Goal: Find specific page/section: Find specific page/section

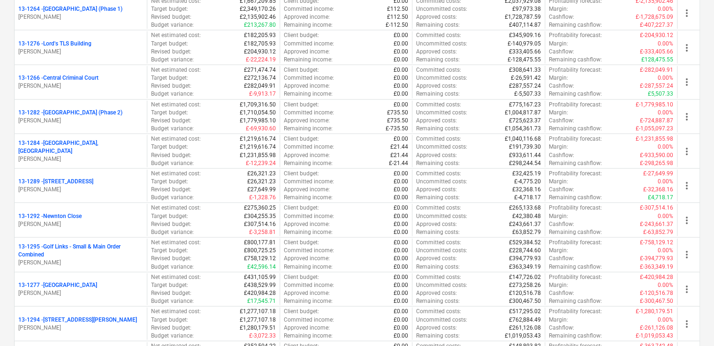
scroll to position [1023, 0]
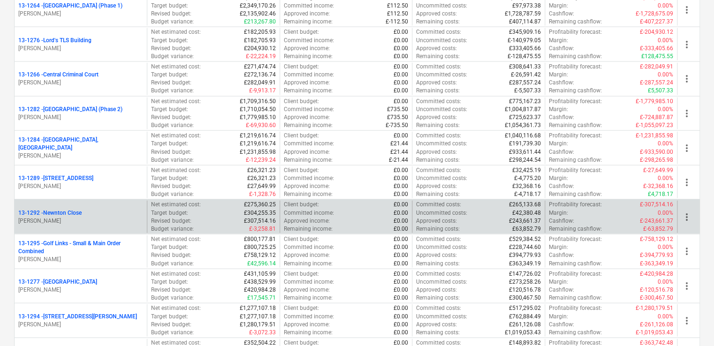
click at [114, 209] on div "13-1292 - [GEOGRAPHIC_DATA]" at bounding box center [80, 213] width 125 height 8
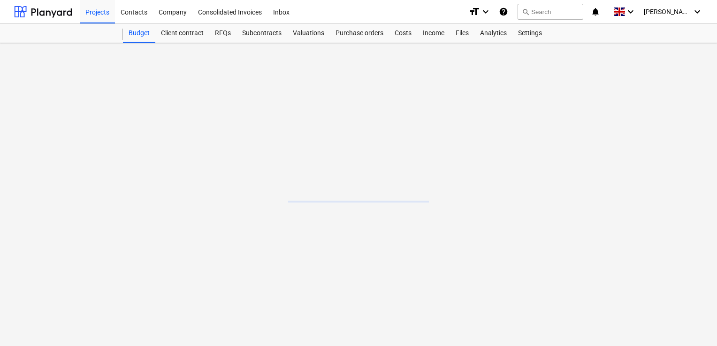
click at [114, 206] on main at bounding box center [358, 194] width 717 height 303
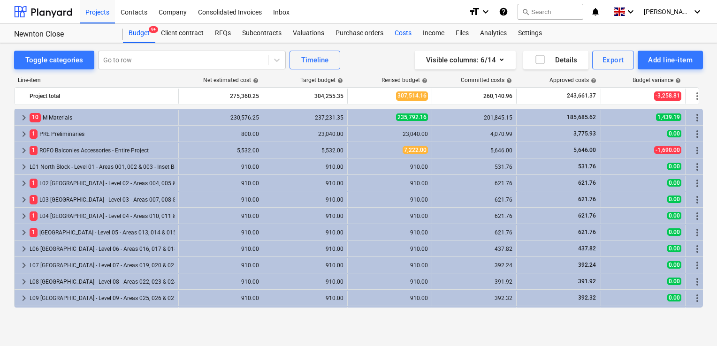
click at [393, 36] on div "Costs" at bounding box center [403, 33] width 28 height 19
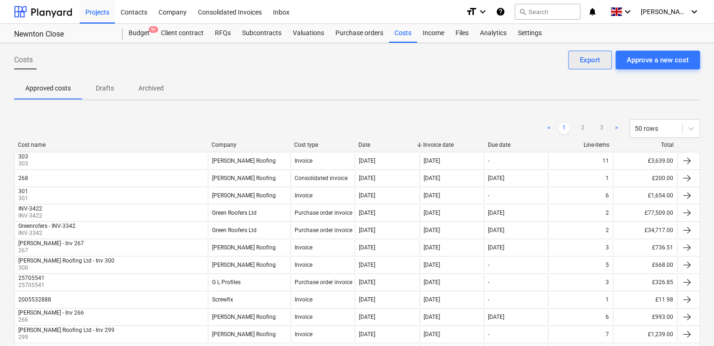
click at [585, 57] on div "Export" at bounding box center [590, 60] width 20 height 12
click at [596, 58] on div "Export" at bounding box center [590, 60] width 20 height 12
click at [385, 90] on div "Approved costs Drafts Archived" at bounding box center [357, 88] width 686 height 23
click at [435, 147] on div "Invoice date" at bounding box center [451, 145] width 57 height 7
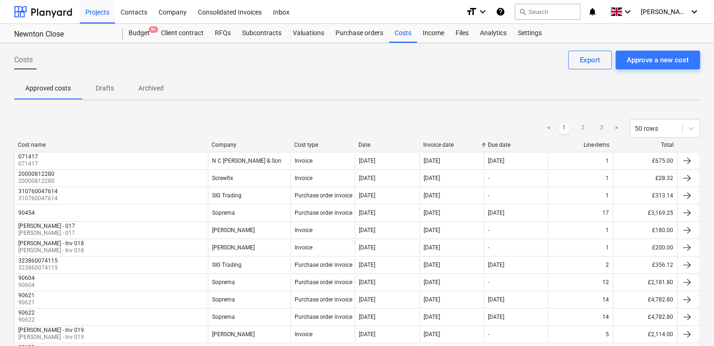
click at [435, 147] on div "Invoice date" at bounding box center [451, 145] width 57 height 7
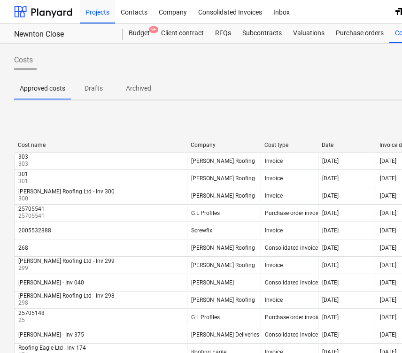
click at [225, 146] on div "Company" at bounding box center [223, 145] width 66 height 7
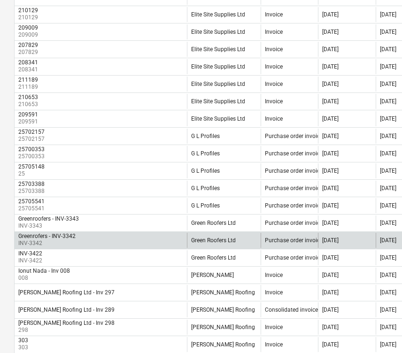
scroll to position [345, 0]
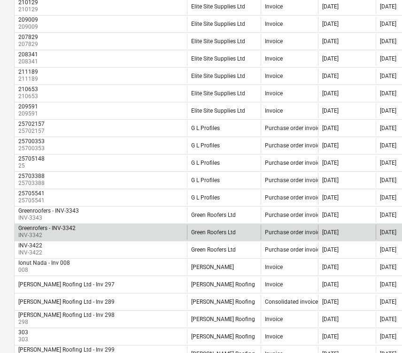
click at [370, 225] on div "[DATE]" at bounding box center [346, 232] width 57 height 15
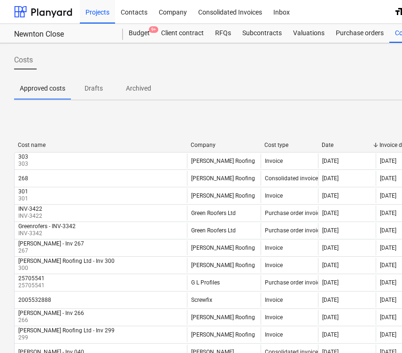
click at [217, 146] on div "Company" at bounding box center [223, 145] width 66 height 7
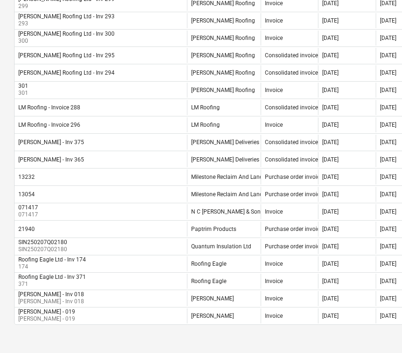
scroll to position [715, 0]
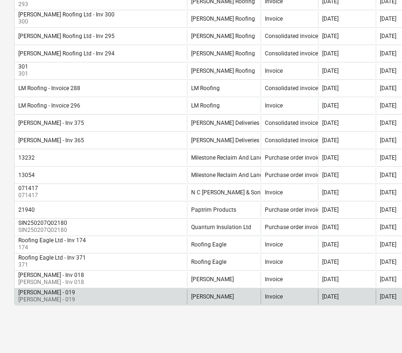
click at [323, 297] on div "[DATE]" at bounding box center [346, 296] width 57 height 15
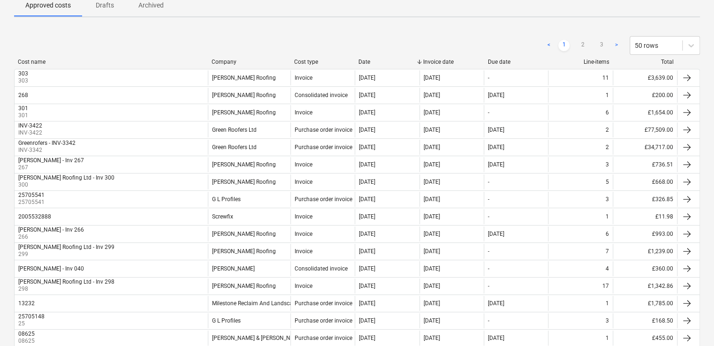
scroll to position [17, 0]
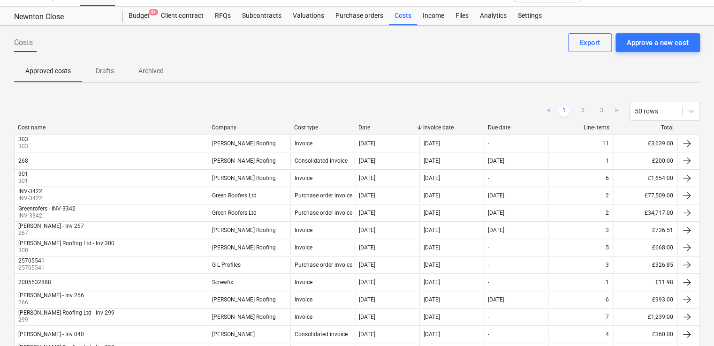
click at [235, 127] on div "Company" at bounding box center [249, 127] width 75 height 7
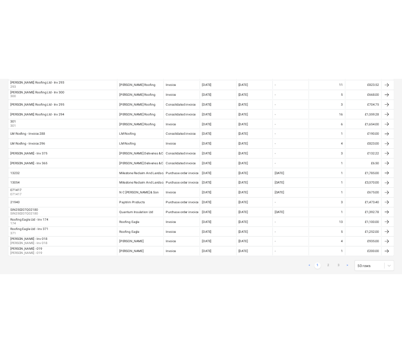
scroll to position [709, 0]
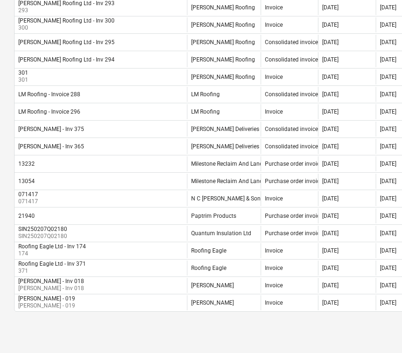
click at [252, 319] on div "< 1 2 3 > 50 rows" at bounding box center [321, 328] width 614 height 19
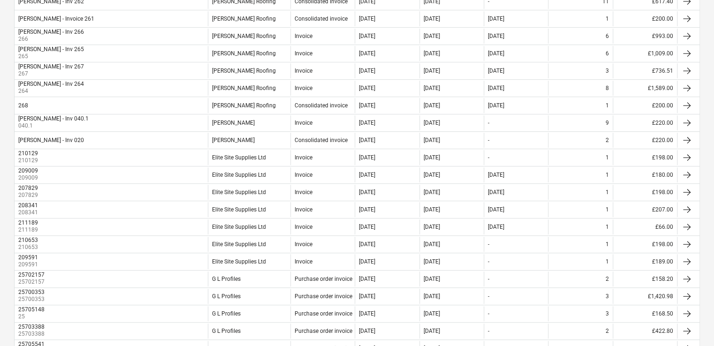
scroll to position [0, 0]
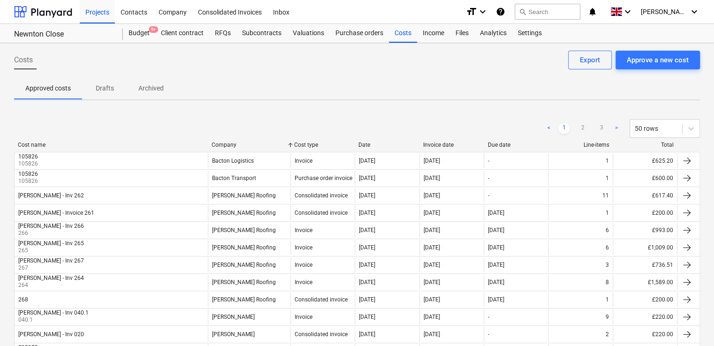
click at [373, 145] on div "Date" at bounding box center [386, 145] width 57 height 7
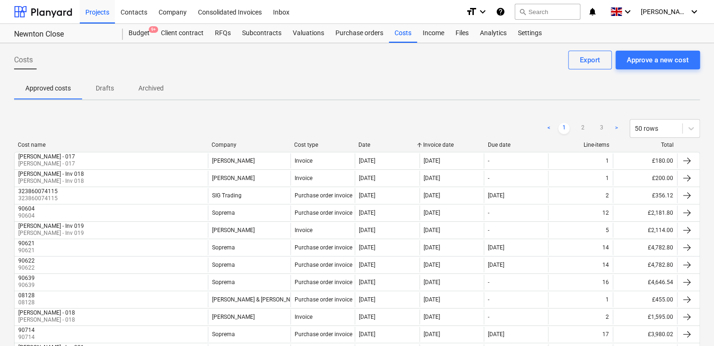
click at [362, 146] on div at bounding box center [354, 145] width 17 height 7
click at [386, 149] on div "Cost name Company Cost type Date Invoice date Due date Line-items Total" at bounding box center [357, 147] width 686 height 10
click at [407, 145] on div "Date" at bounding box center [386, 145] width 57 height 7
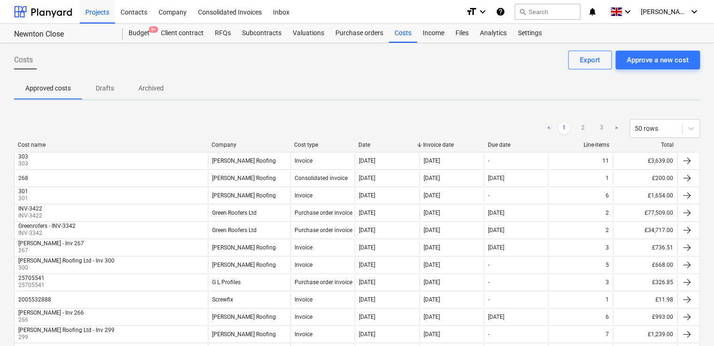
click at [405, 149] on div "Cost name Company Cost type Date Invoice date Due date Line-items Total" at bounding box center [357, 147] width 686 height 10
click at [413, 147] on div at bounding box center [419, 145] width 17 height 7
click at [377, 145] on div "Date" at bounding box center [386, 145] width 57 height 7
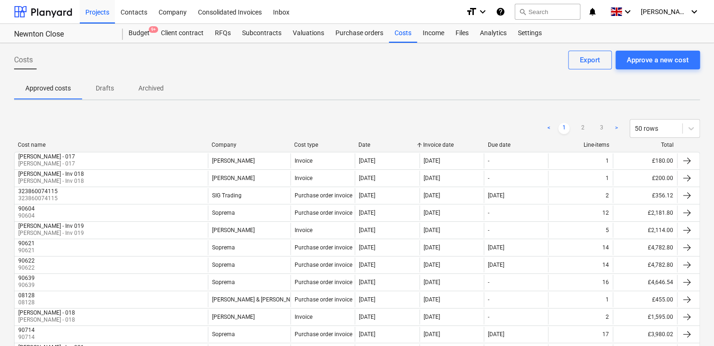
click at [410, 146] on div "Date" at bounding box center [386, 145] width 57 height 7
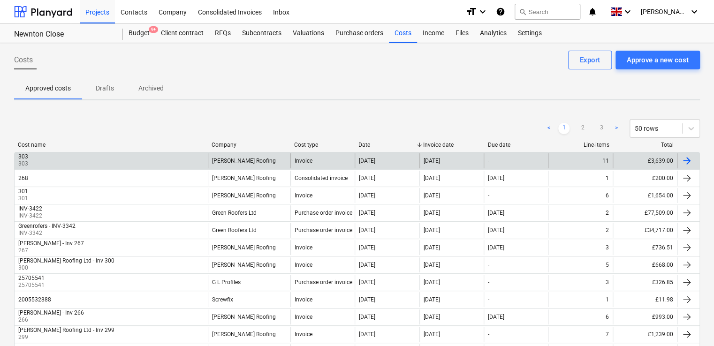
click at [253, 157] on div "[PERSON_NAME] Roofing" at bounding box center [249, 160] width 83 height 15
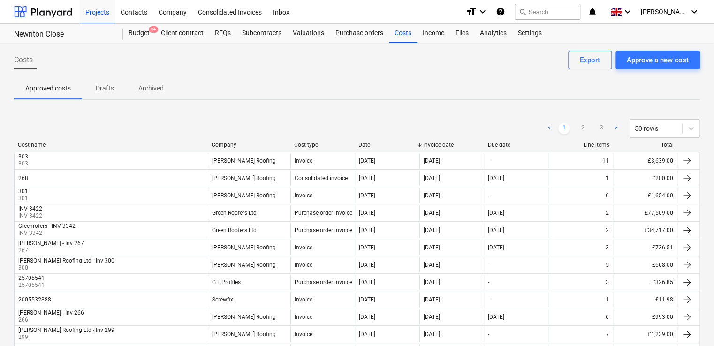
click at [238, 147] on div "Company" at bounding box center [249, 145] width 75 height 7
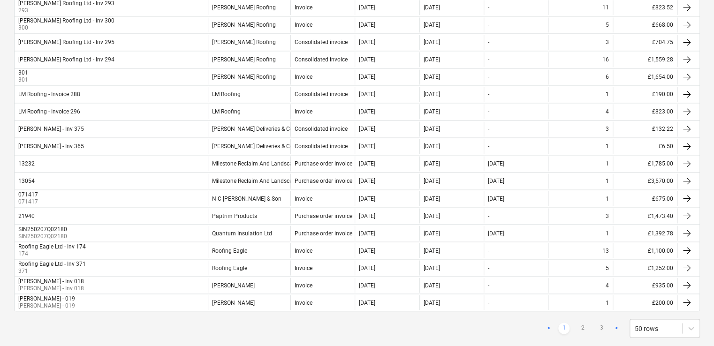
scroll to position [721, 0]
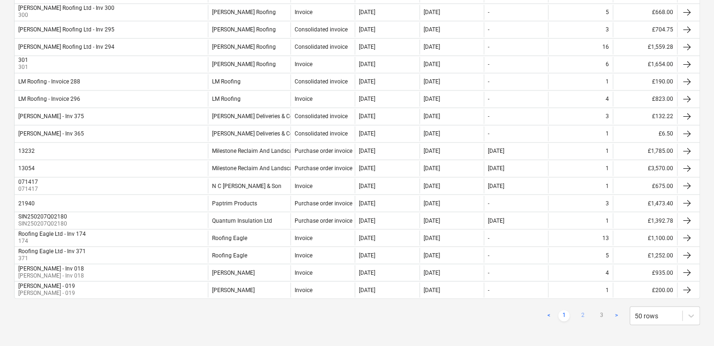
click at [585, 311] on link "2" at bounding box center [582, 315] width 11 height 11
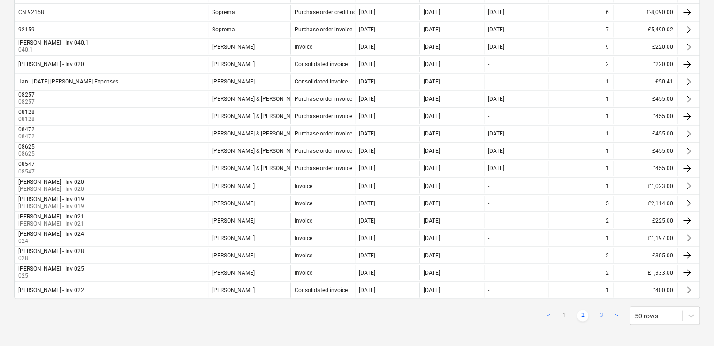
click at [600, 310] on link "3" at bounding box center [601, 315] width 11 height 11
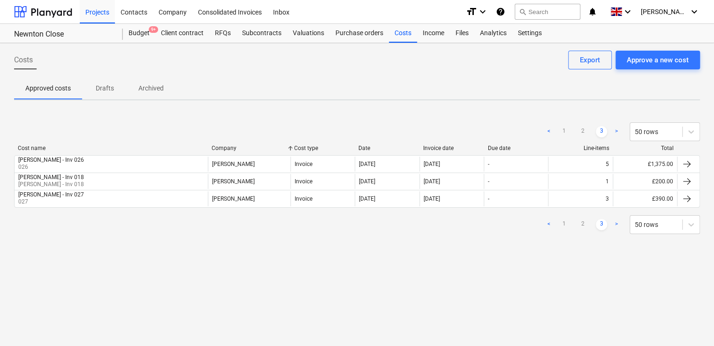
scroll to position [0, 0]
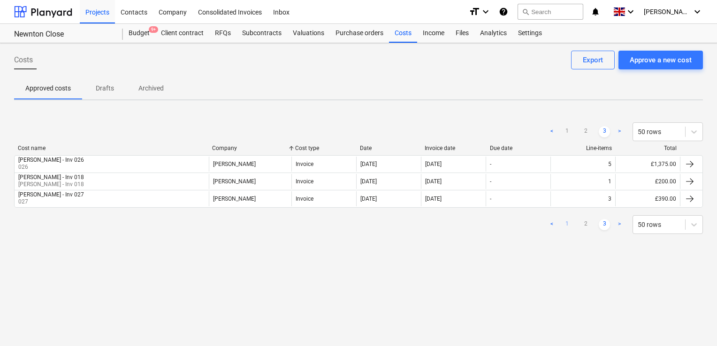
click at [565, 224] on link "1" at bounding box center [566, 224] width 11 height 11
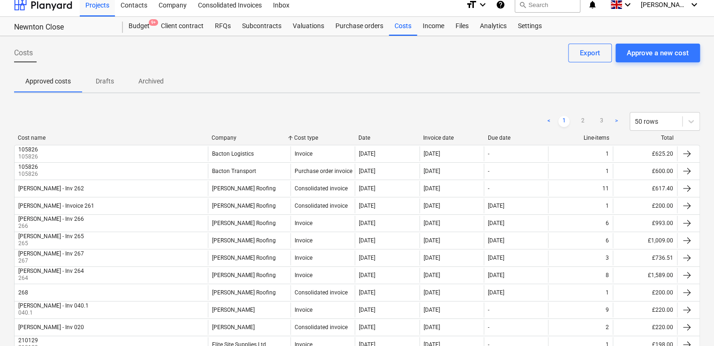
scroll to position [4, 0]
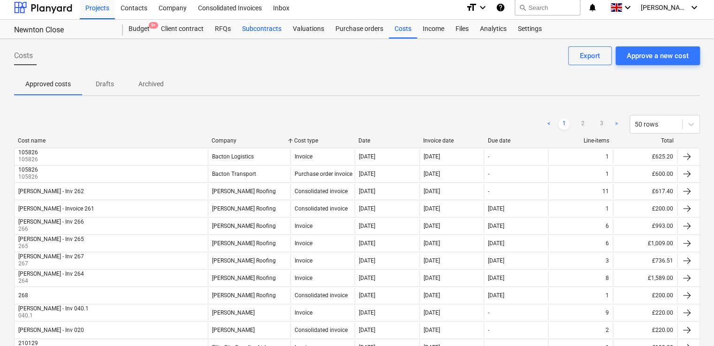
click at [263, 28] on div "Subcontracts" at bounding box center [261, 29] width 51 height 19
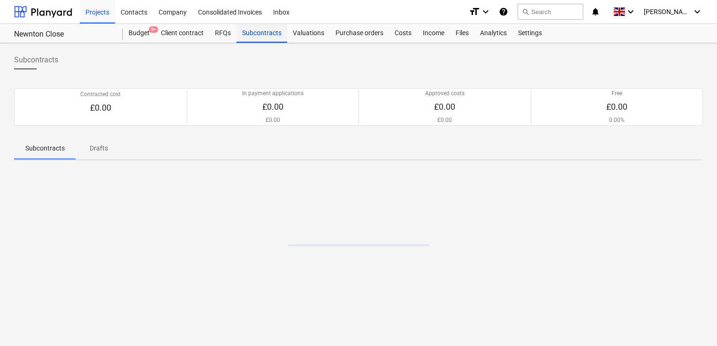
click at [263, 28] on div "Subcontracts" at bounding box center [261, 33] width 51 height 19
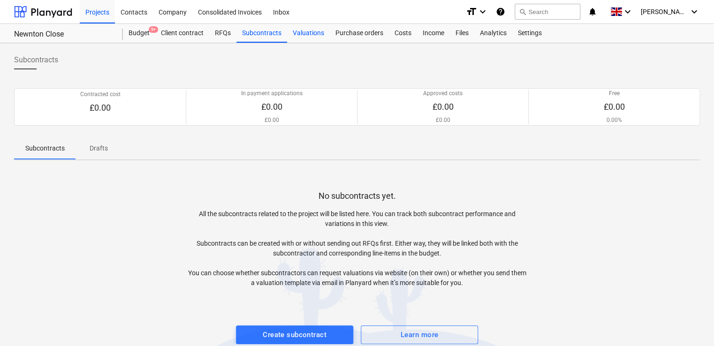
click at [296, 24] on div "Valuations" at bounding box center [308, 33] width 43 height 19
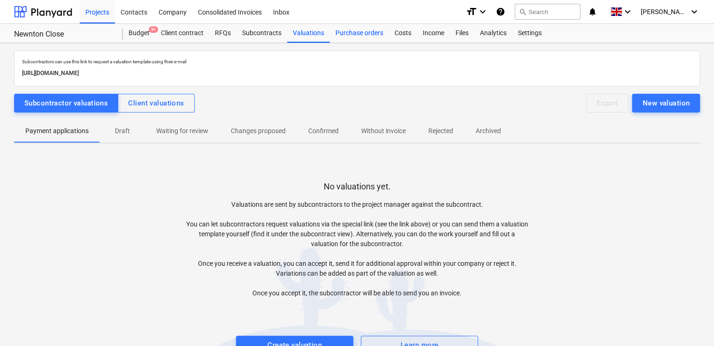
click at [351, 31] on div "Purchase orders" at bounding box center [359, 33] width 59 height 19
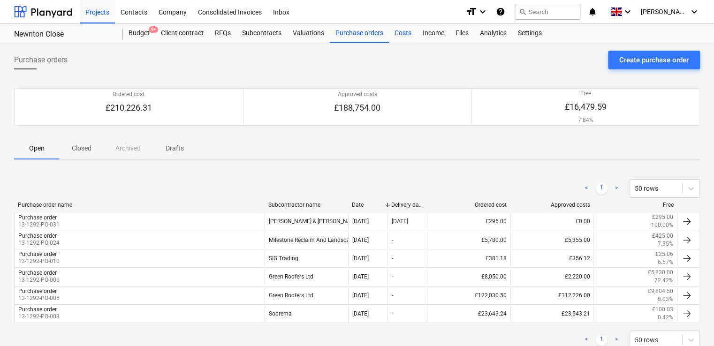
click at [396, 30] on div "Costs" at bounding box center [403, 33] width 28 height 19
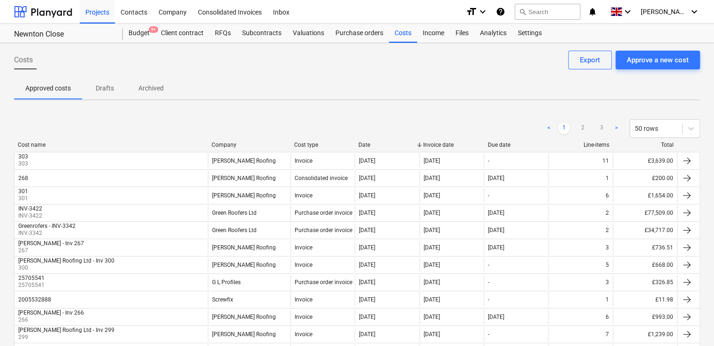
click at [409, 146] on div "Date" at bounding box center [386, 145] width 57 height 7
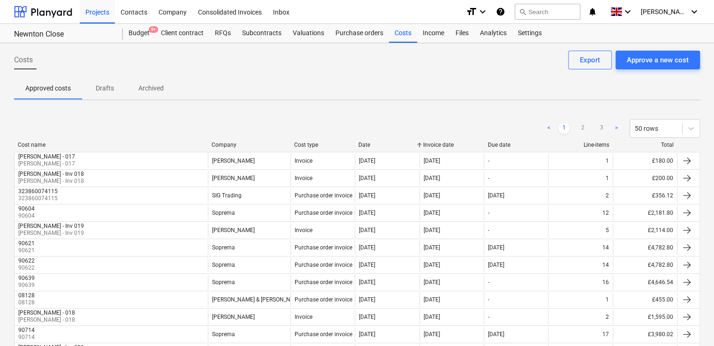
click at [409, 146] on div "Date" at bounding box center [386, 145] width 57 height 7
